Goal: Information Seeking & Learning: Learn about a topic

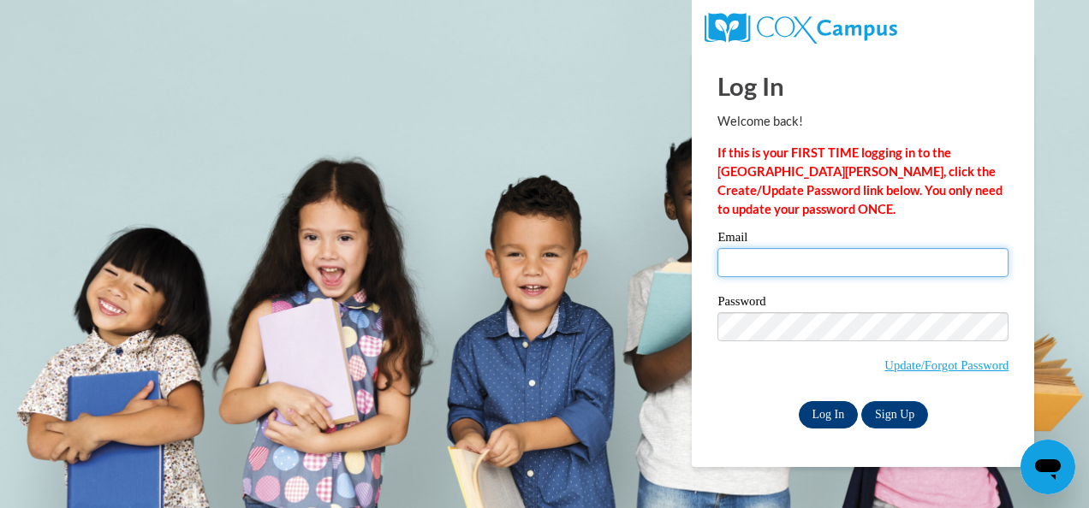
type input "JudyM@ymcaatlanta.org"
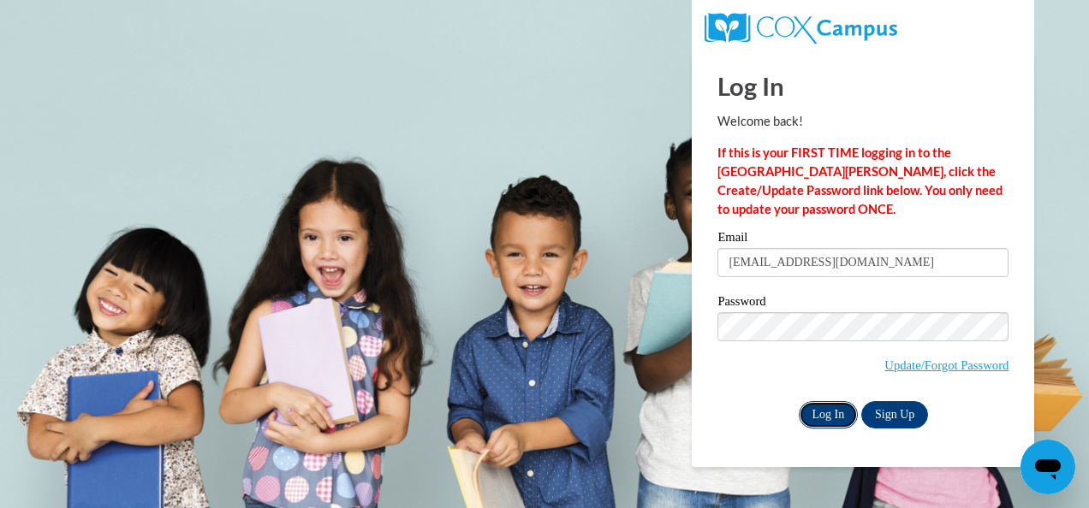
click at [834, 413] on input "Log In" at bounding box center [829, 414] width 60 height 27
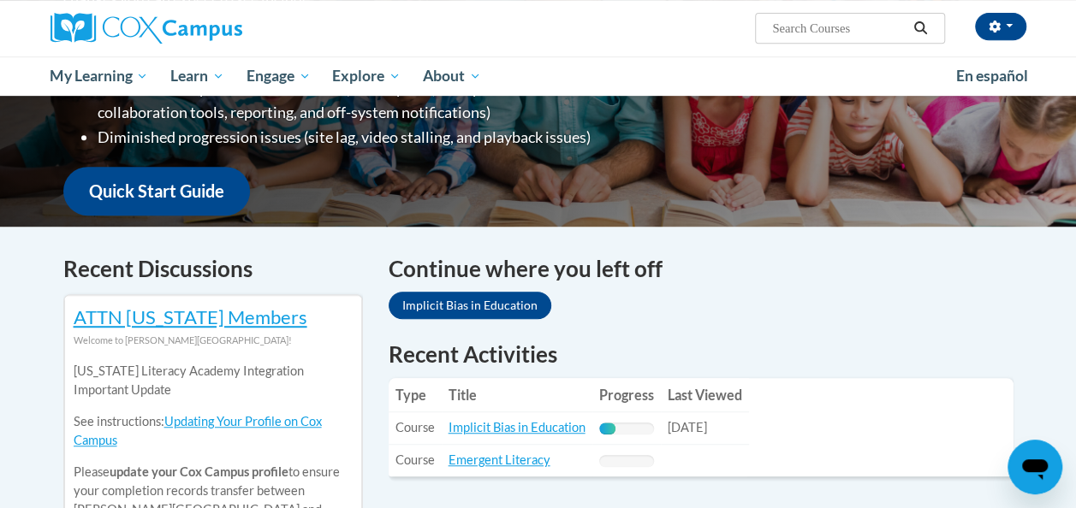
scroll to position [388, 0]
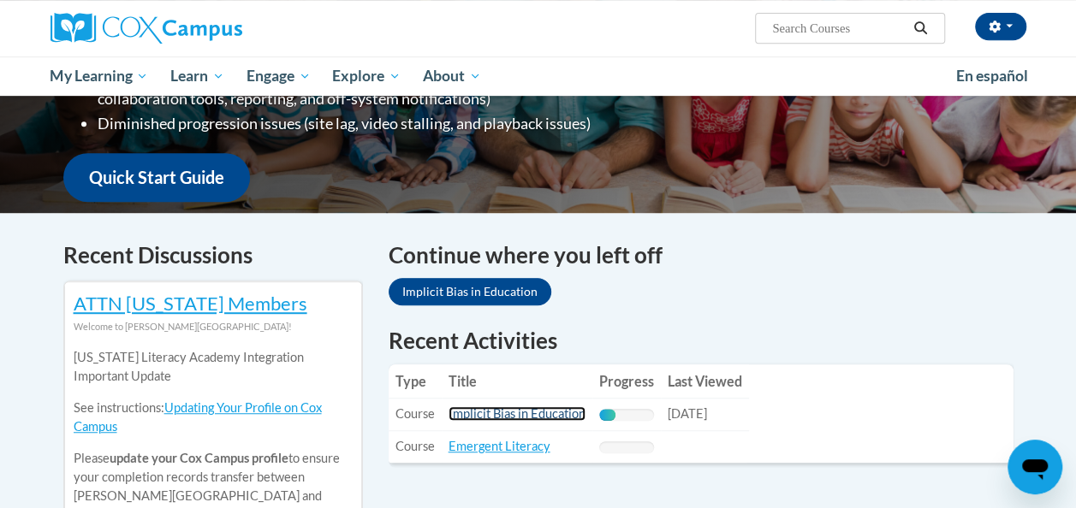
click at [517, 418] on link "Implicit Bias in Education" at bounding box center [517, 414] width 137 height 15
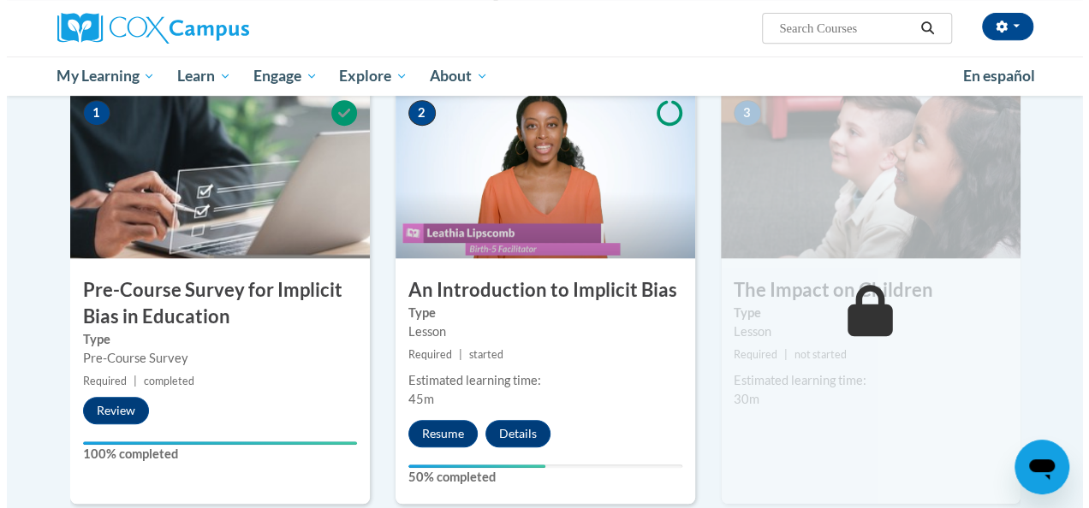
scroll to position [414, 0]
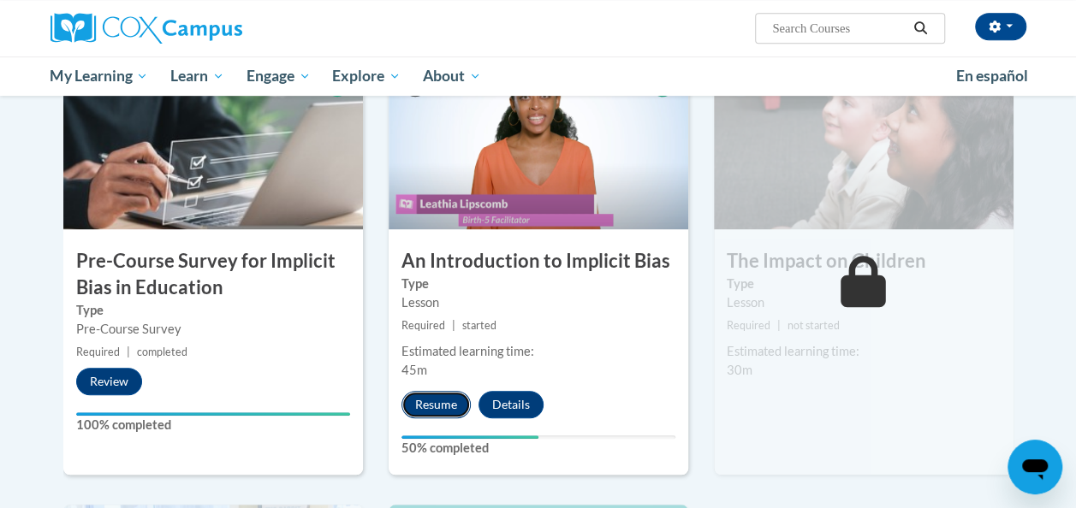
click at [451, 397] on button "Resume" at bounding box center [435, 404] width 69 height 27
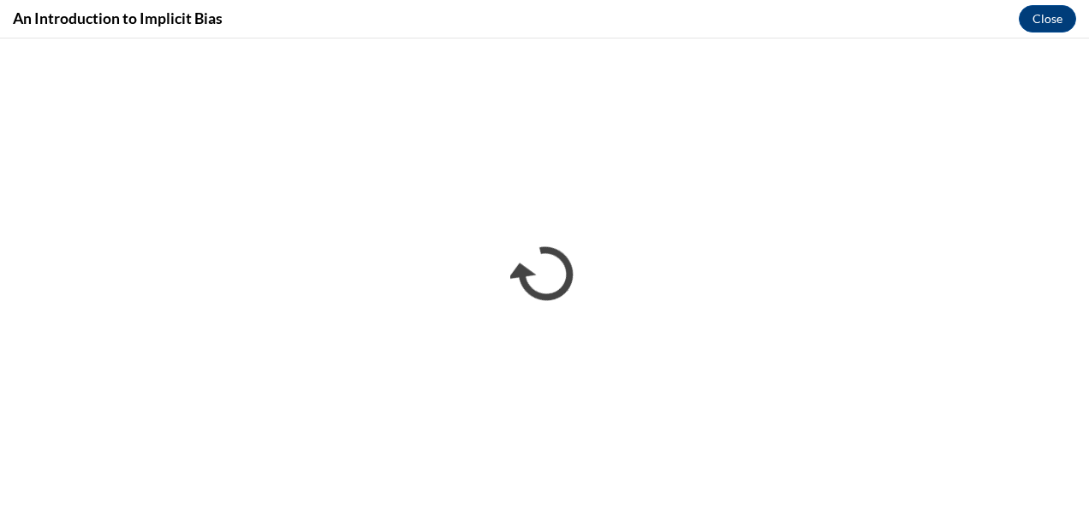
scroll to position [0, 0]
